Goal: Task Accomplishment & Management: Use online tool/utility

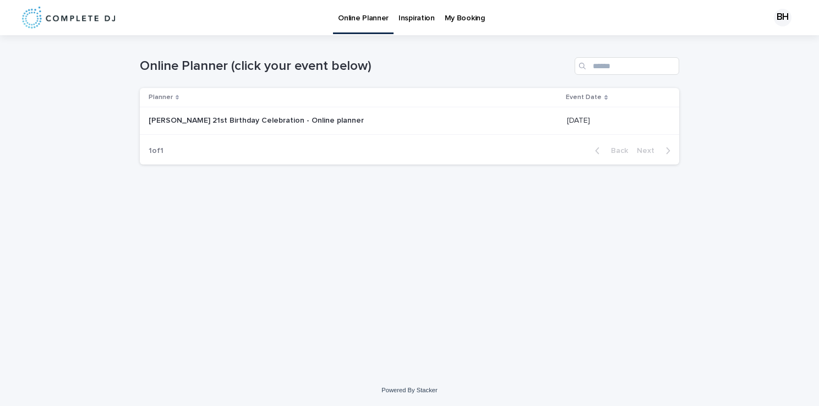
click at [380, 130] on td "[PERSON_NAME] 21st Birthday Celebration - Online planner [PERSON_NAME] 21st Bir…" at bounding box center [351, 121] width 423 height 28
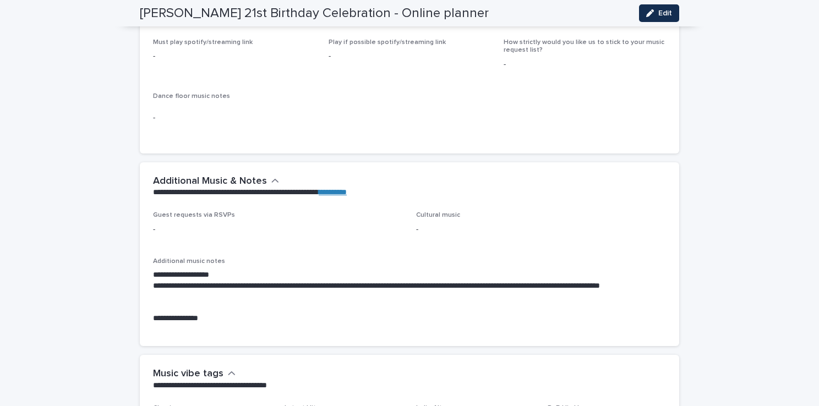
scroll to position [1345, 0]
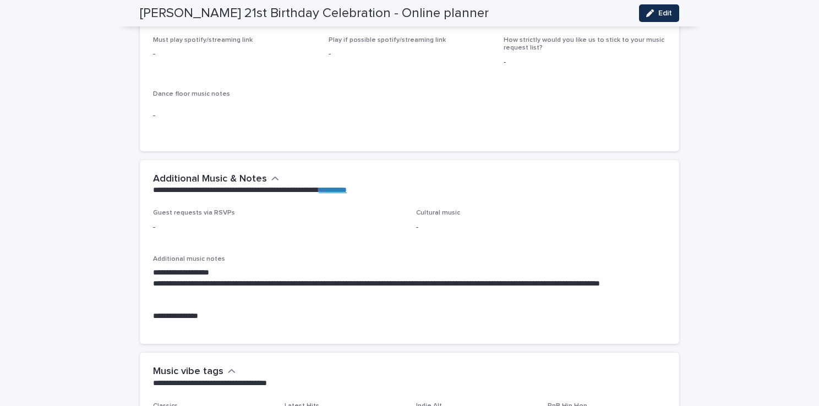
click at [200, 320] on p "**********" at bounding box center [409, 316] width 513 height 11
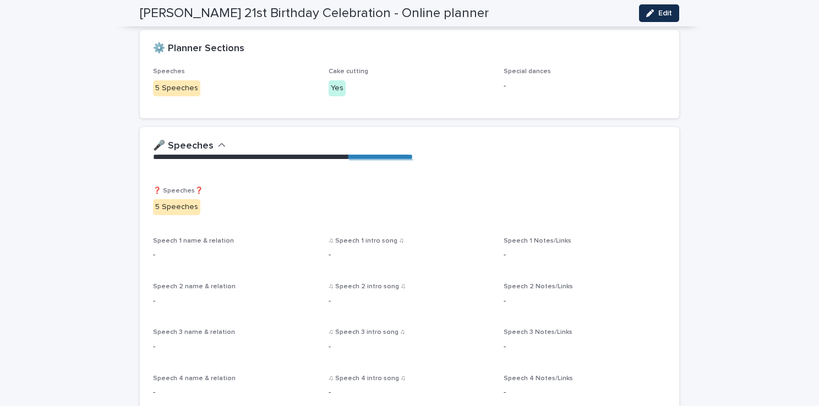
scroll to position [0, 0]
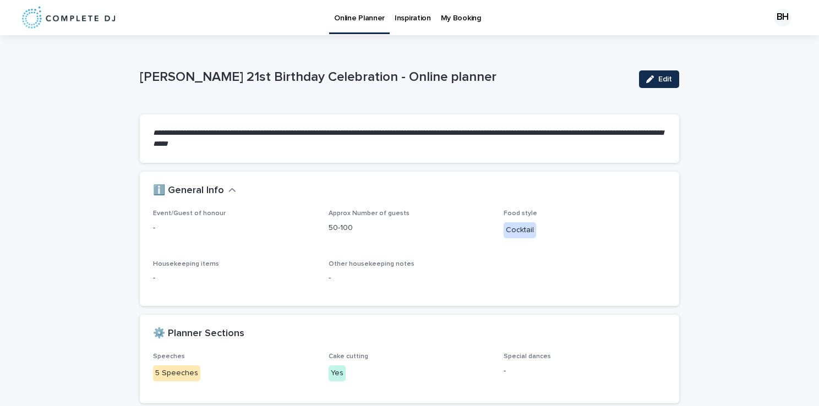
click at [412, 22] on p "Inspiration" at bounding box center [413, 11] width 36 height 23
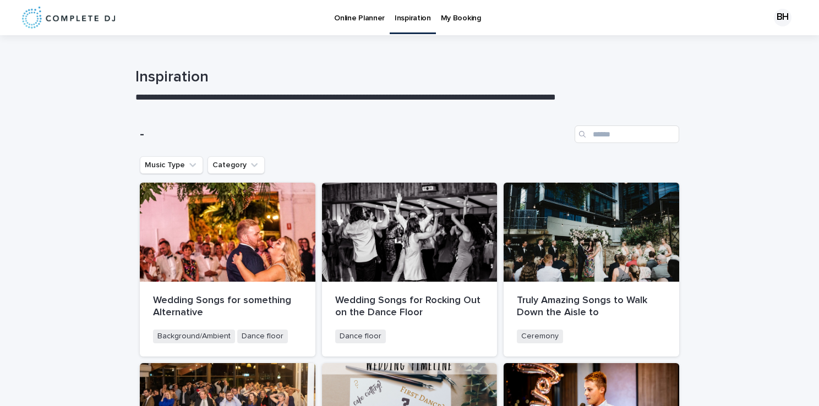
click at [361, 14] on p "Online Planner" at bounding box center [359, 11] width 51 height 23
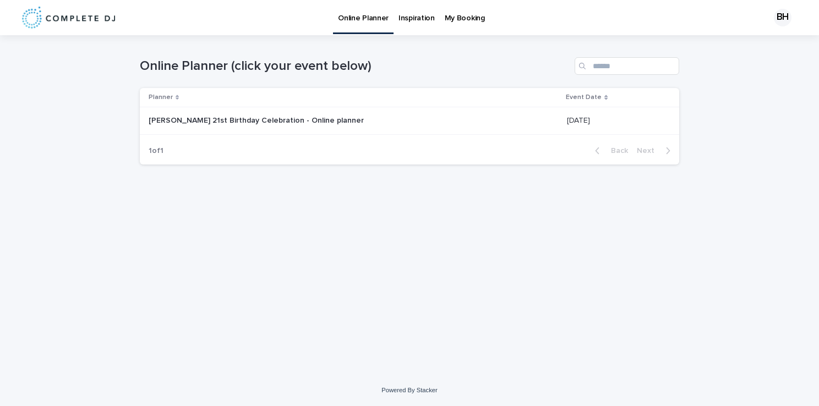
click at [331, 121] on p at bounding box center [286, 120] width 275 height 9
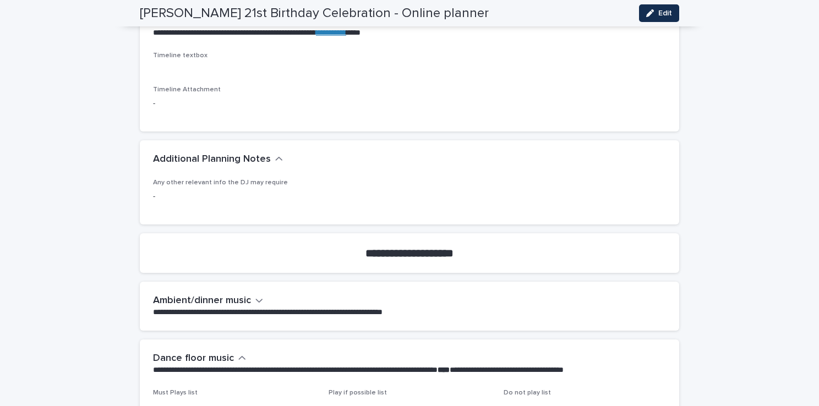
scroll to position [918, 0]
